Goal: Find specific page/section: Find specific page/section

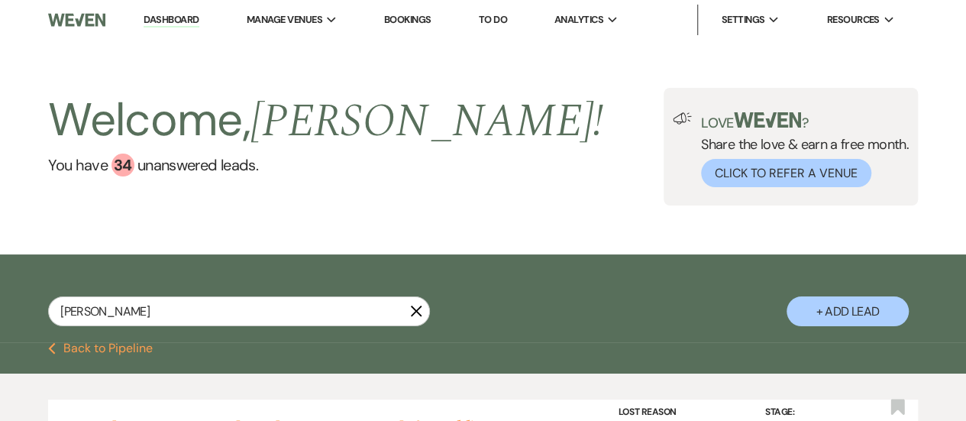
click at [421, 311] on icon "X" at bounding box center [416, 311] width 12 height 12
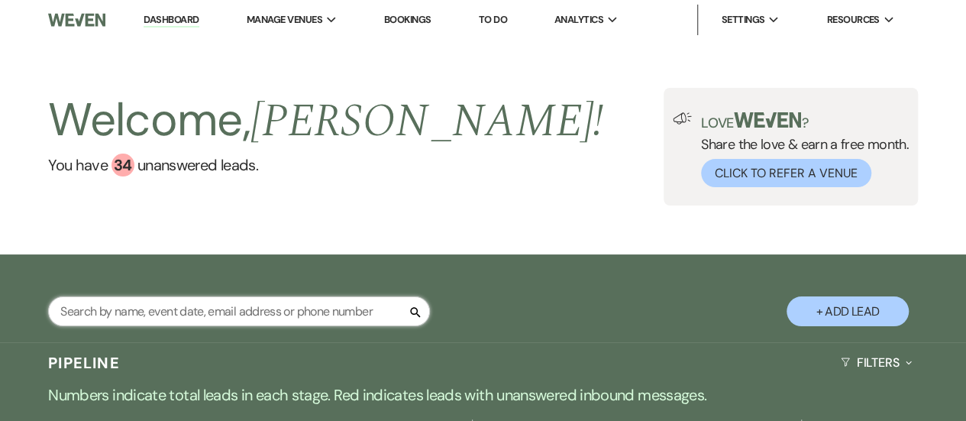
drag, startPoint x: 0, startPoint y: 0, endPoint x: 195, endPoint y: 306, distance: 363.2
click at [195, 306] on input "text" at bounding box center [239, 311] width 382 height 30
type input "nutt"
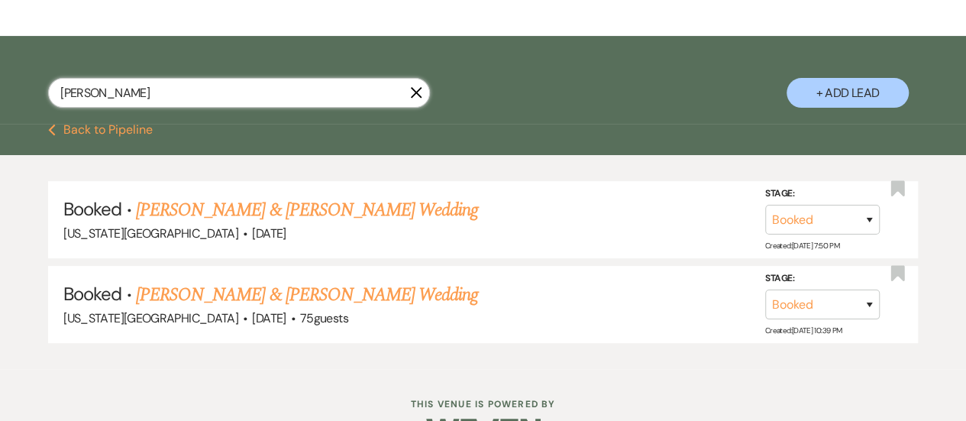
scroll to position [226, 0]
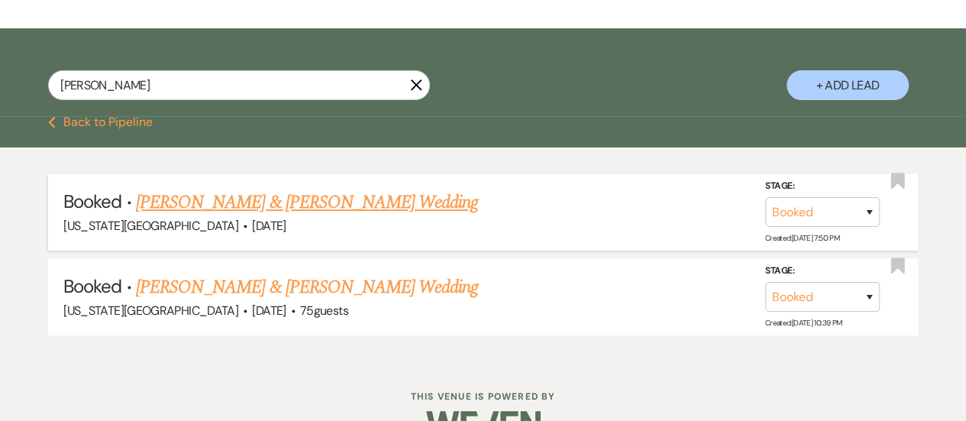
click at [337, 201] on link "Jonathan Perez & Britaney Nutt's Wedding" at bounding box center [307, 202] width 342 height 27
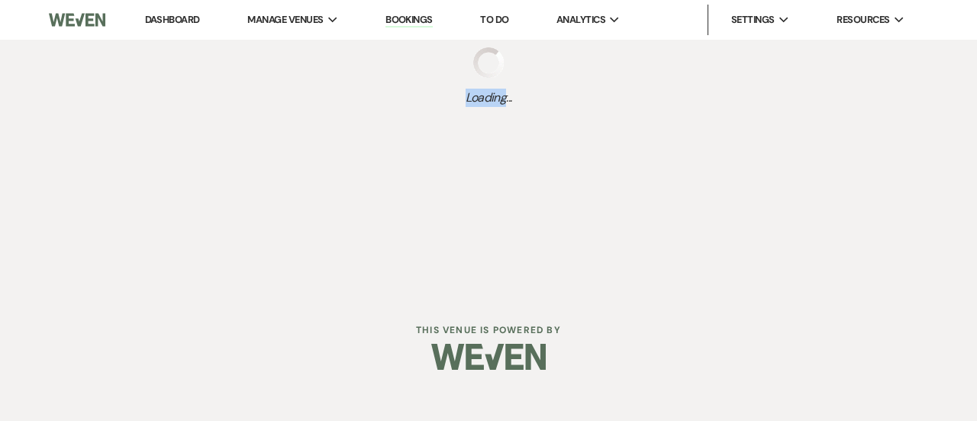
click at [337, 201] on div "Dashboard Manage Venues Expand Texas Rock House Bookings To Do Analytics Expand…" at bounding box center [488, 147] width 977 height 295
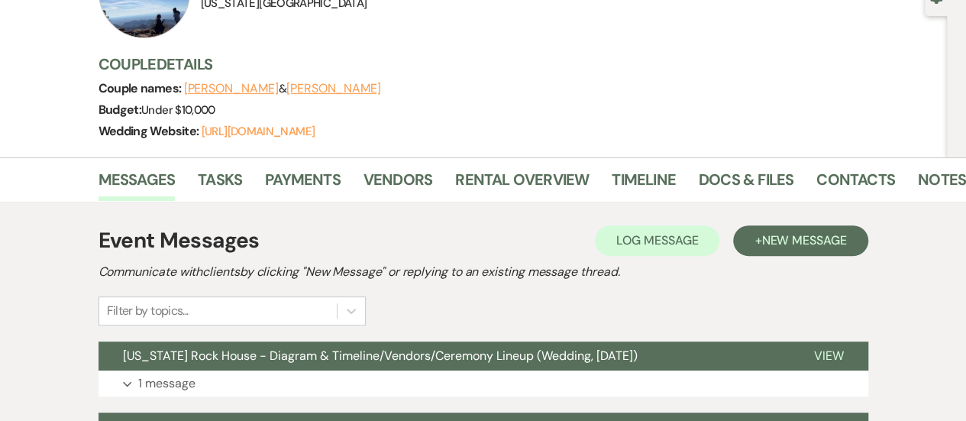
scroll to position [163, 0]
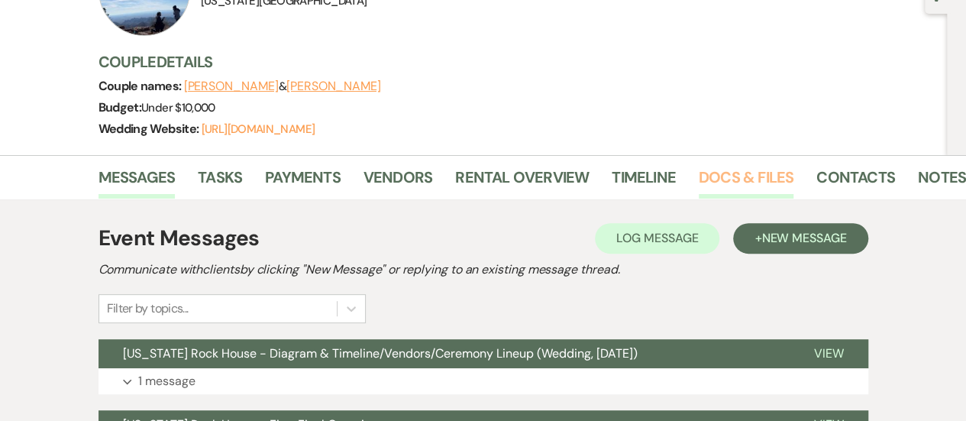
click at [727, 180] on link "Docs & Files" at bounding box center [745, 182] width 95 height 34
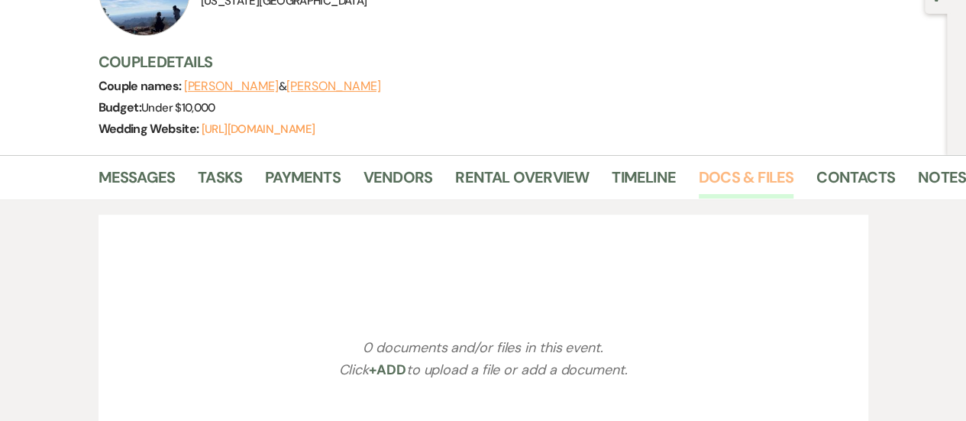
click at [727, 180] on link "Docs & Files" at bounding box center [745, 182] width 95 height 34
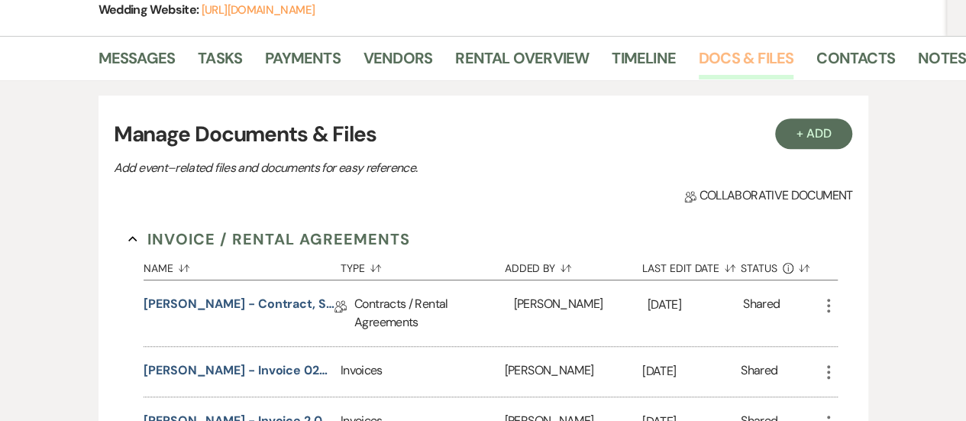
scroll to position [302, 0]
